Goal: Share content: Share content

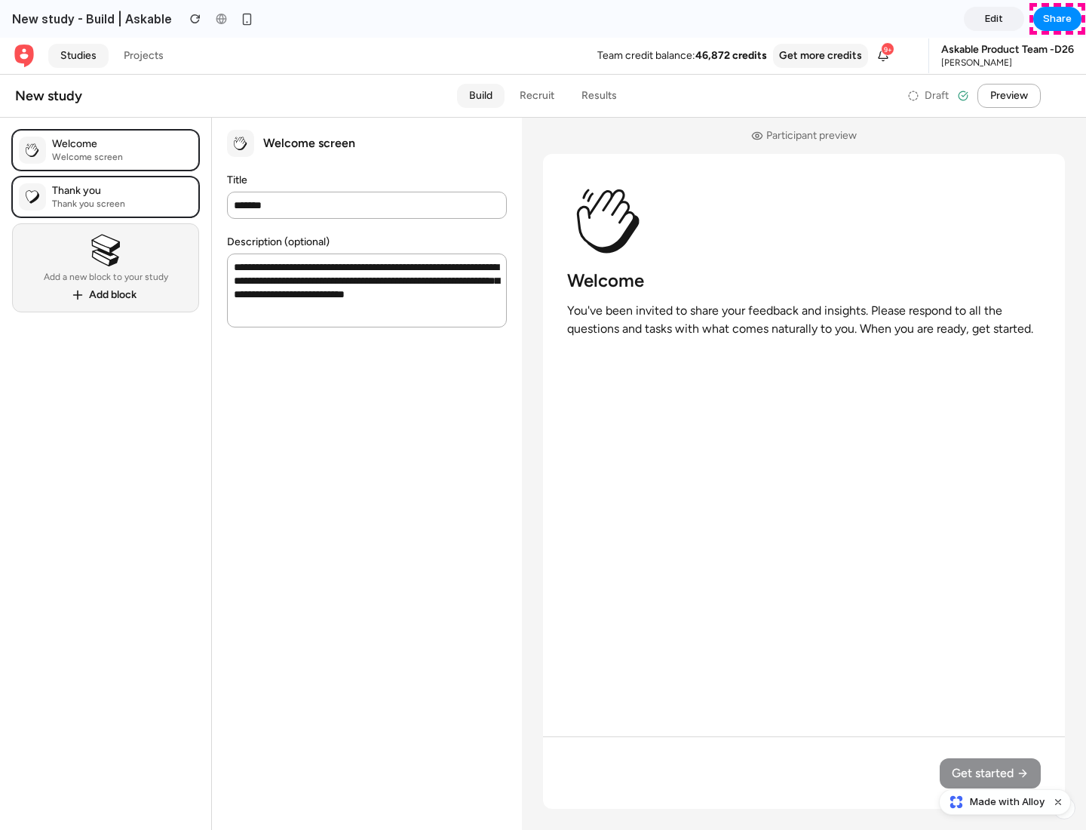
click at [1057, 19] on span "Share" at bounding box center [1057, 18] width 29 height 15
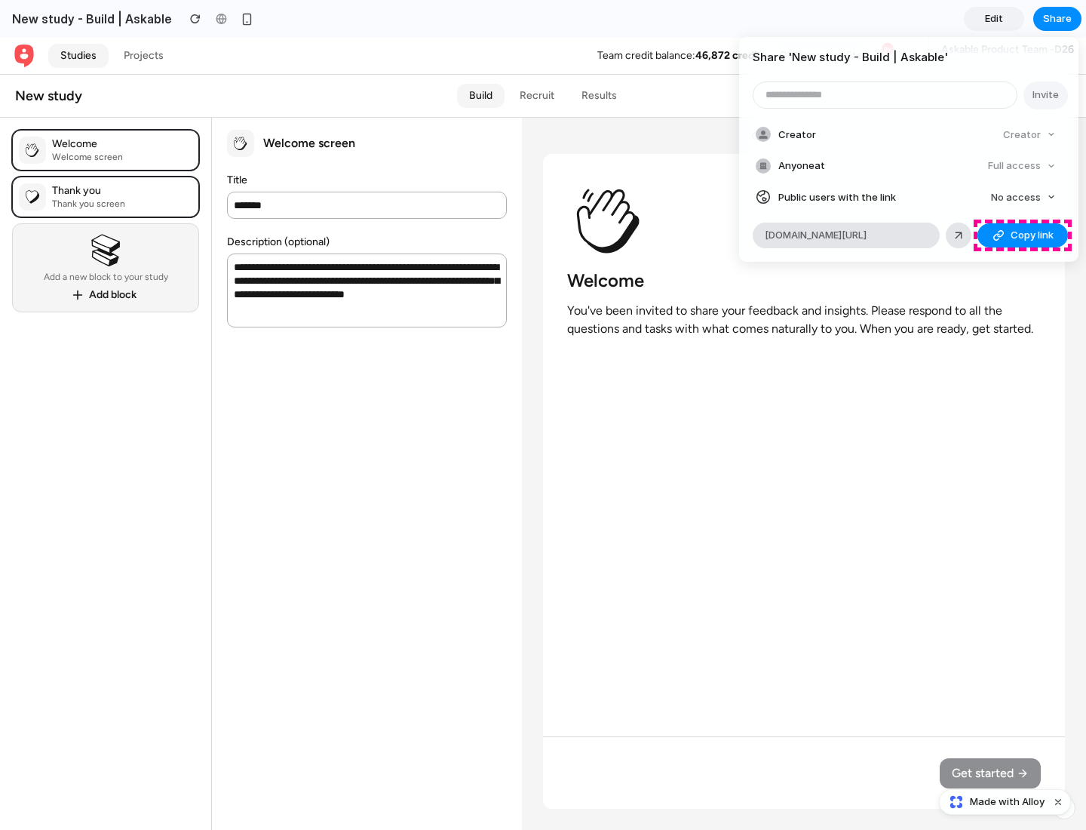
click at [1023, 235] on span "Copy link" at bounding box center [1032, 235] width 43 height 15
click at [1007, 802] on div "Share ' New study - Build | Askable ' Invite Creator Creator Anyone at Full acc…" at bounding box center [543, 415] width 1086 height 830
